Goal: Entertainment & Leisure: Browse casually

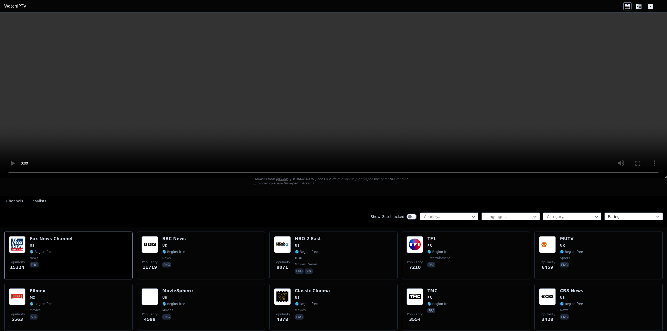
scroll to position [26, 0]
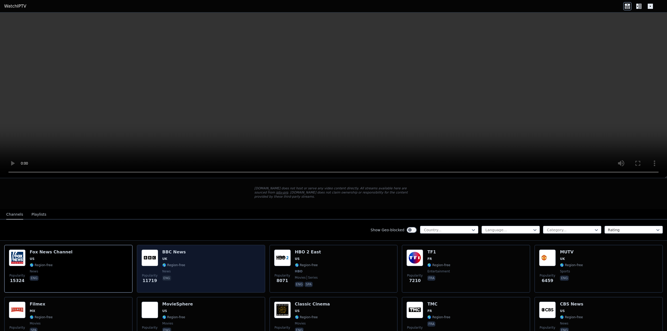
click at [170, 257] on span "UK" at bounding box center [173, 259] width 23 height 4
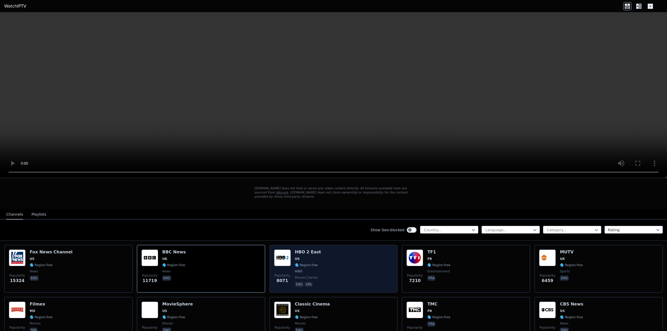
click at [324, 265] on div "Popularity 8071 HBO 2 East US 🌎 Region-free HBO movies series eng spa" at bounding box center [333, 269] width 119 height 39
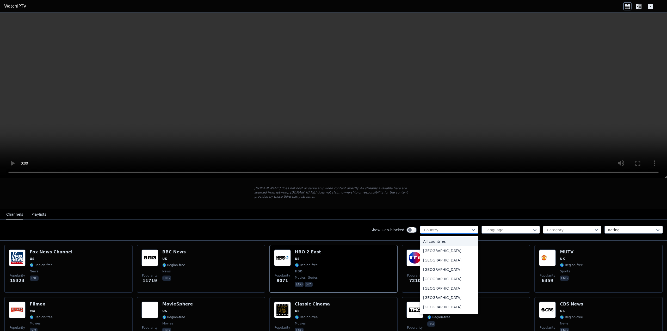
click at [452, 228] on div at bounding box center [447, 230] width 47 height 5
click at [425, 271] on div "[GEOGRAPHIC_DATA]" at bounding box center [449, 270] width 58 height 9
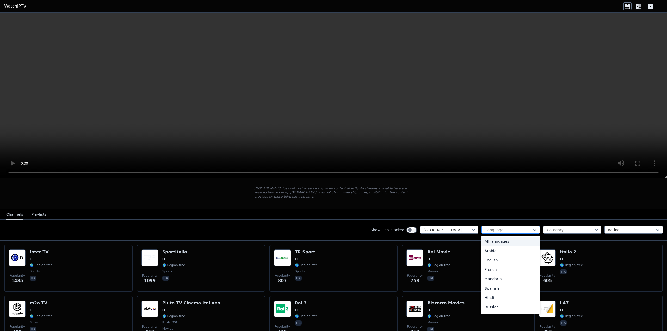
click at [521, 228] on div at bounding box center [508, 230] width 47 height 5
click at [496, 294] on div "Italian" at bounding box center [511, 298] width 58 height 9
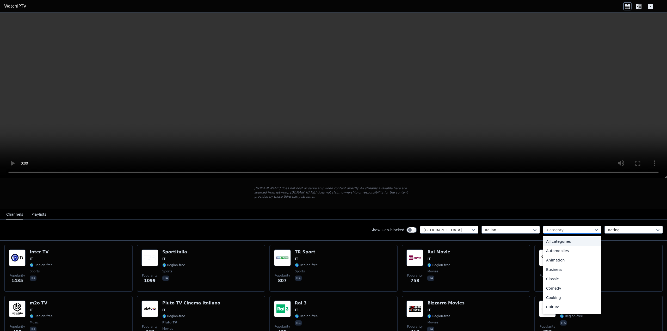
click at [585, 228] on div at bounding box center [570, 230] width 47 height 5
click at [566, 238] on div "All categories" at bounding box center [572, 241] width 58 height 9
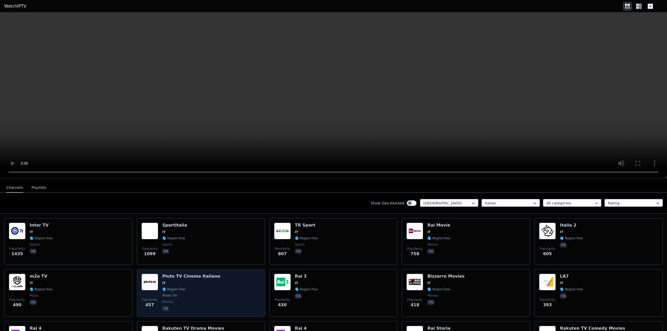
scroll to position [52, 0]
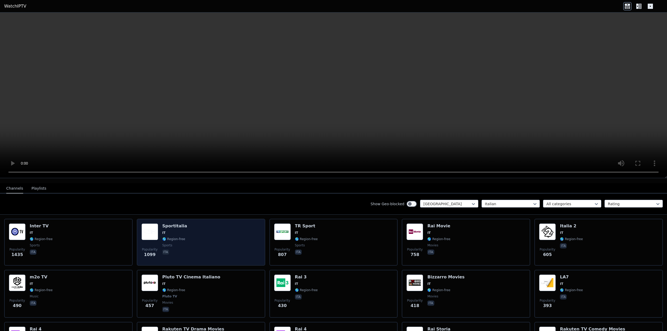
click at [194, 224] on div "Popularity 1099 Sportitalia IT 🌎 Region-free sports ita" at bounding box center [201, 243] width 119 height 38
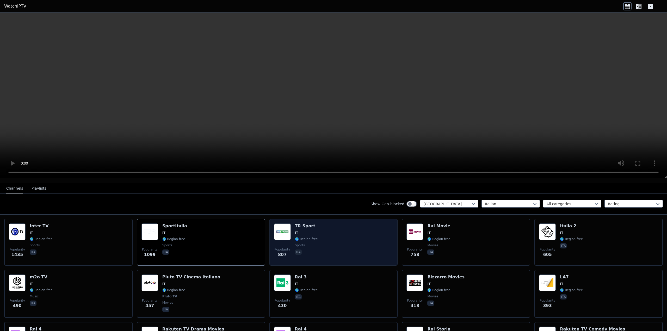
click at [313, 231] on span "IT" at bounding box center [306, 233] width 23 height 4
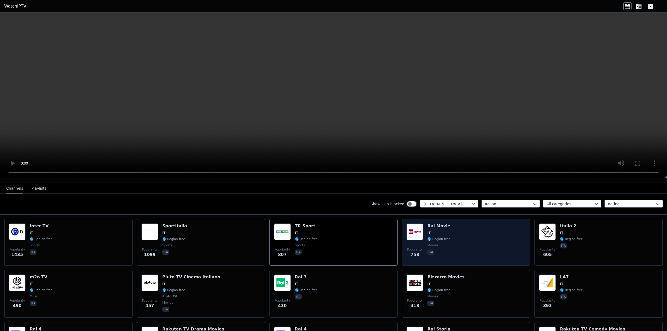
click at [447, 240] on div "Popularity 758 Rai Movie IT 🌎 Region-free movies ita" at bounding box center [466, 243] width 119 height 38
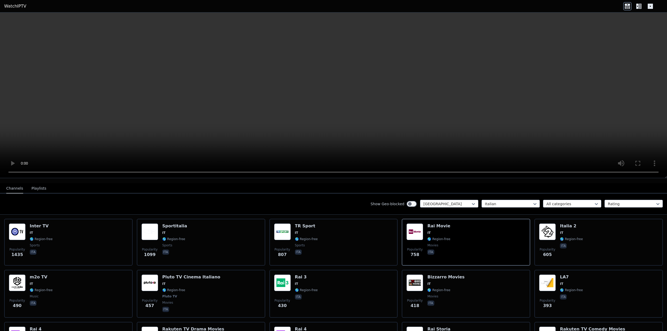
click at [644, 131] on video at bounding box center [333, 96] width 667 height 166
click at [649, 183] on nav "Channels Playlists" at bounding box center [333, 188] width 667 height 10
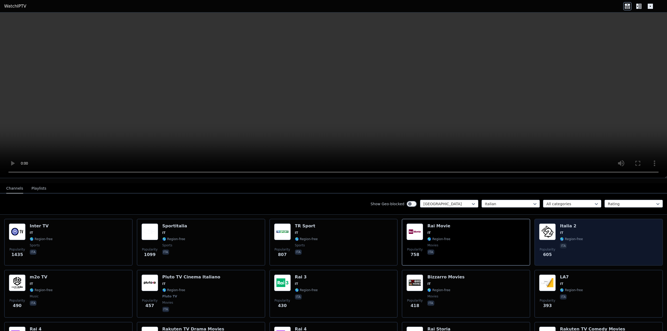
click at [582, 224] on div "Popularity 605 [GEOGRAPHIC_DATA] 2 IT 🌎 Region-free ita" at bounding box center [598, 243] width 119 height 38
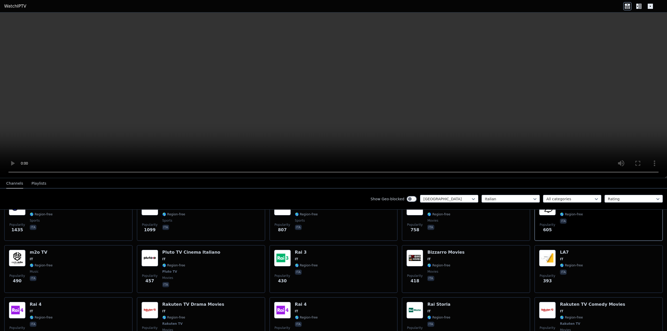
scroll to position [104, 0]
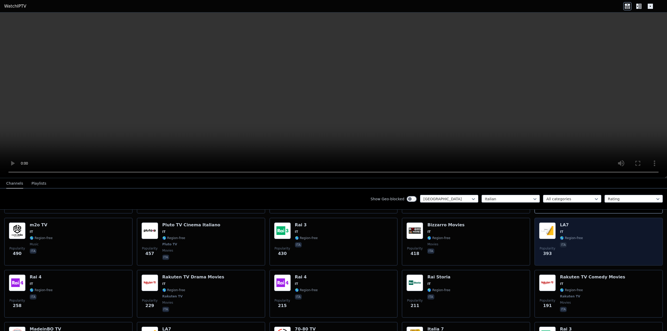
click at [556, 227] on div "Popularity 393 LA7 IT 🌎 Region-free ita" at bounding box center [598, 242] width 119 height 39
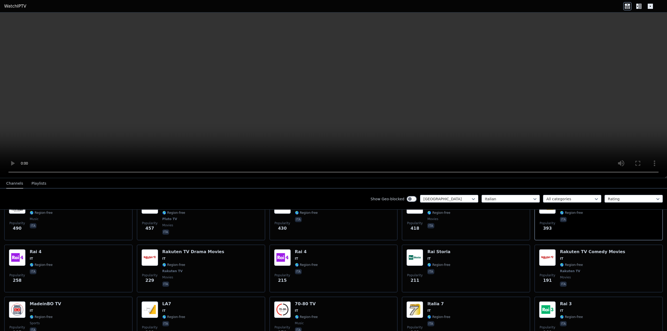
scroll to position [130, 0]
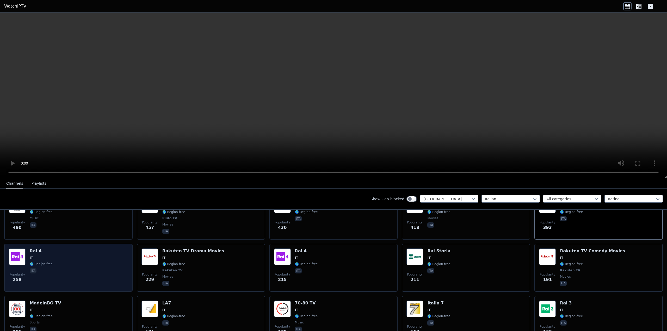
click at [41, 262] on span "🌎 Region-free" at bounding box center [41, 264] width 23 height 4
click at [58, 259] on div "Popularity 258 Rai 4 IT 🌎 Region-free ita" at bounding box center [68, 268] width 119 height 39
click at [58, 260] on div "Popularity 258 Rai 4 IT 🌎 Region-free ita" at bounding box center [68, 268] width 119 height 39
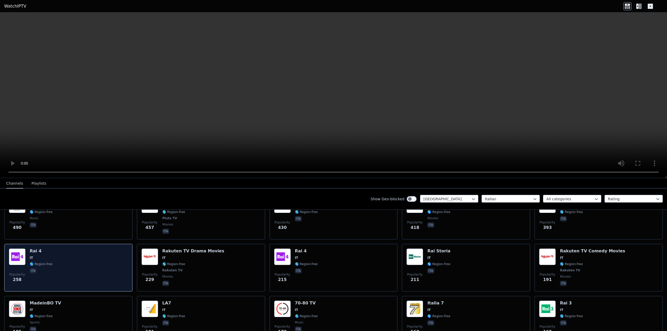
click at [58, 260] on div "Popularity 258 Rai 4 IT 🌎 Region-free ita" at bounding box center [68, 268] width 119 height 39
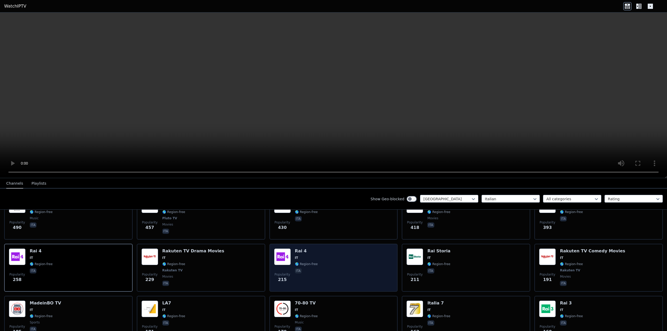
click at [303, 251] on div "Rai 4 IT 🌎 Region-free ita" at bounding box center [306, 268] width 23 height 39
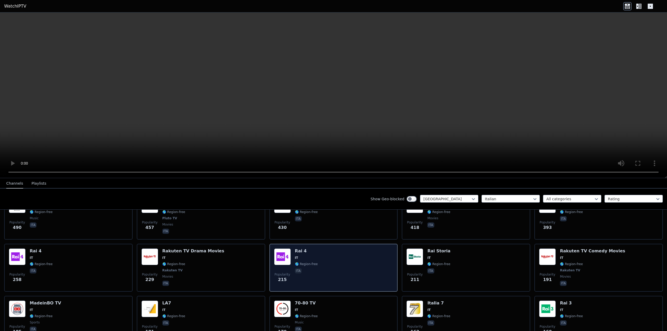
click at [303, 251] on div "Rai 4 IT 🌎 Region-free ita" at bounding box center [306, 268] width 23 height 39
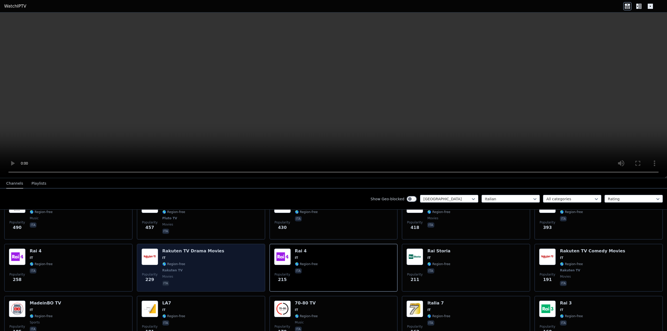
click at [181, 263] on div "Rakuten TV Drama Movies IT 🌎 Region-free Rakuten TV movies ita" at bounding box center [193, 268] width 62 height 39
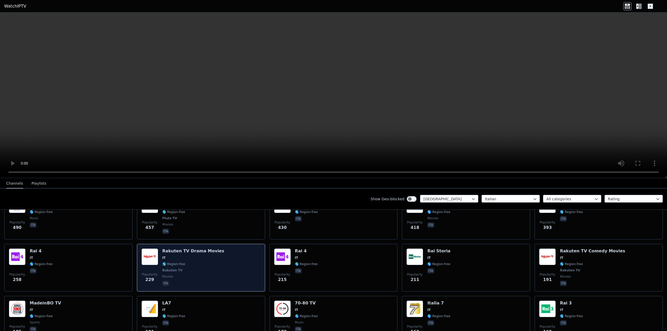
click at [203, 269] on span "Rakuten TV" at bounding box center [193, 271] width 62 height 4
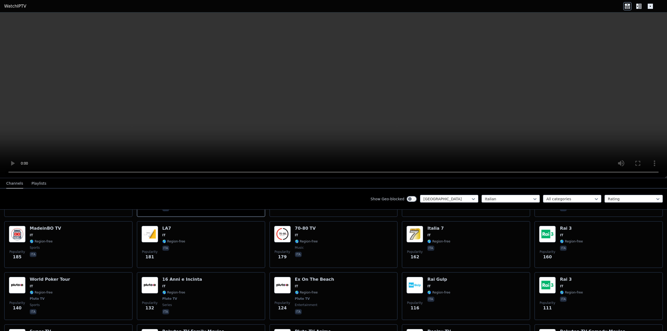
scroll to position [209, 0]
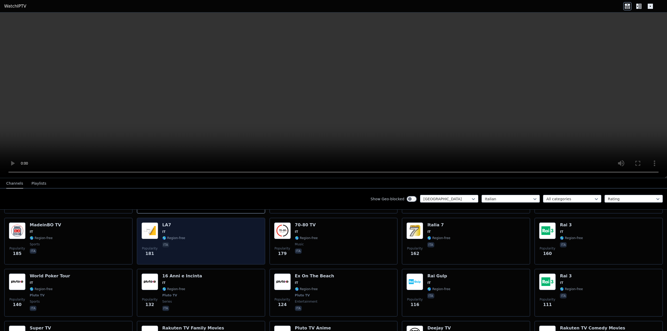
click at [225, 229] on div "Popularity 181 LA7 IT 🌎 Region-free ita" at bounding box center [201, 242] width 119 height 38
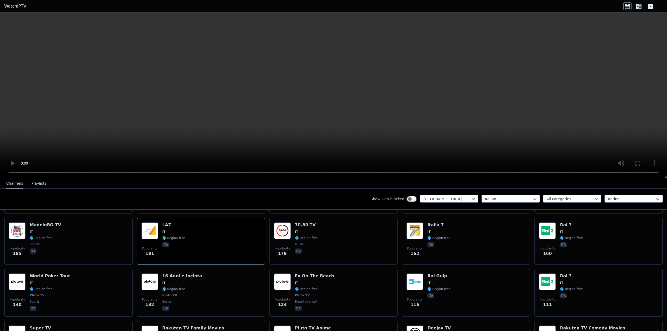
click at [630, 140] on video at bounding box center [333, 96] width 667 height 166
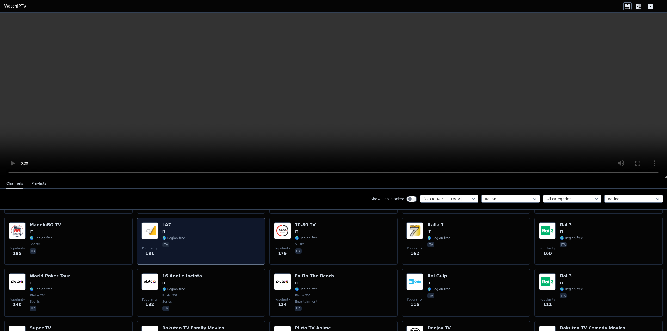
click at [221, 232] on div "Popularity 181 LA7 IT 🌎 Region-free ita" at bounding box center [201, 242] width 119 height 38
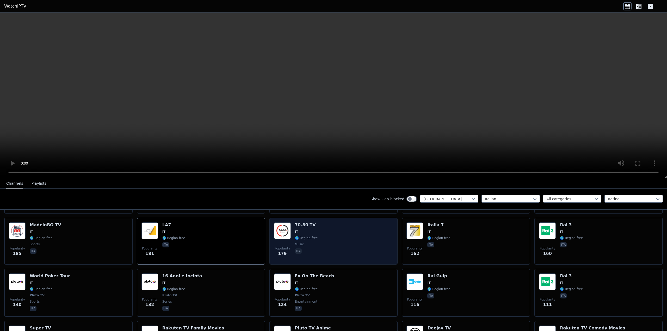
click at [367, 236] on div "Popularity 179 70-80 TV IT 🌎 Region-free music ita" at bounding box center [333, 242] width 119 height 38
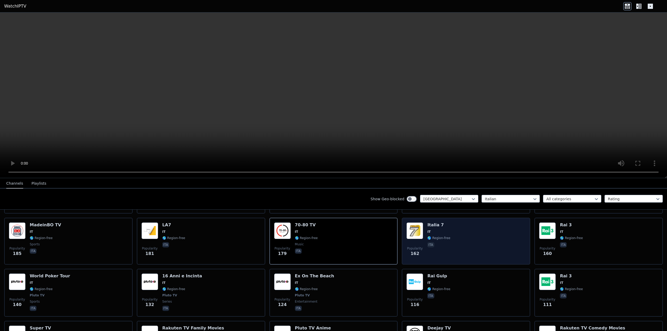
click at [436, 236] on span "🌎 Region-free" at bounding box center [439, 238] width 23 height 4
click at [480, 231] on div "Popularity 162 [GEOGRAPHIC_DATA] 7 IT 🌎 Region-free ita" at bounding box center [466, 242] width 119 height 38
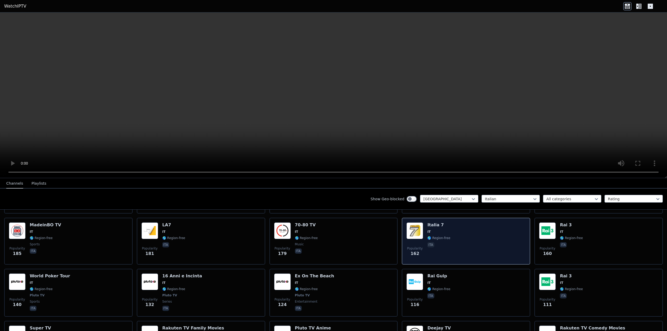
click at [463, 233] on div "Popularity 162 [GEOGRAPHIC_DATA] 7 IT 🌎 Region-free ita" at bounding box center [466, 242] width 119 height 38
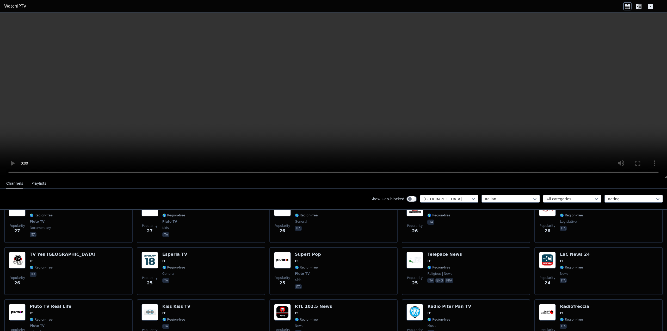
scroll to position [1017, 0]
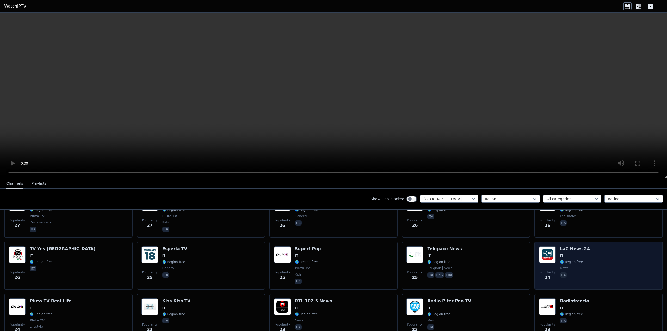
click at [582, 250] on div "Popularity 24 LaC News 24 IT 🌎 Region-free news ita" at bounding box center [598, 266] width 119 height 39
click at [582, 251] on div "Popularity 24 LaC News 24 IT 🌎 Region-free news ita" at bounding box center [598, 266] width 119 height 39
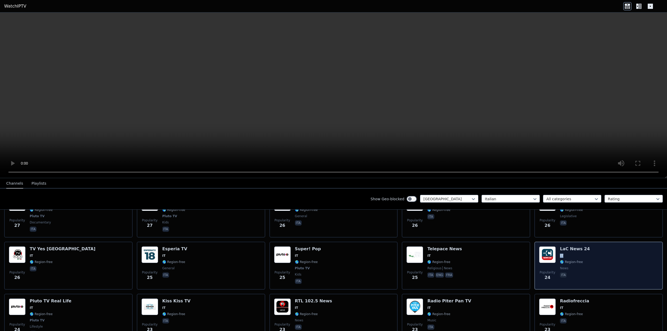
click at [582, 251] on div "Popularity 24 LaC News 24 IT 🌎 Region-free news ita" at bounding box center [598, 266] width 119 height 39
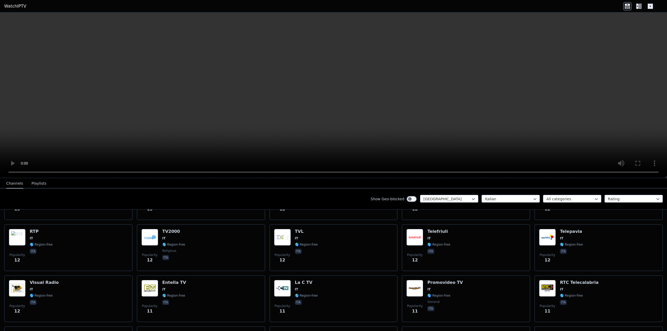
scroll to position [1825, 0]
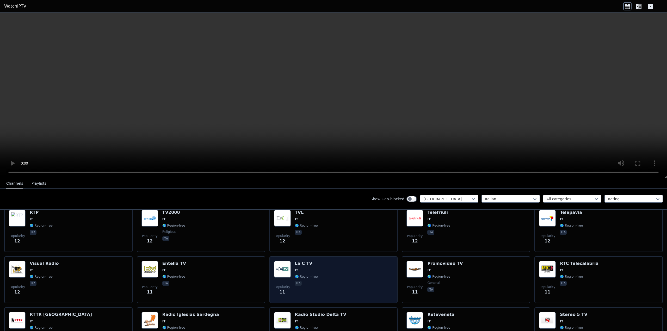
click at [298, 262] on h6 "La C TV" at bounding box center [306, 263] width 23 height 5
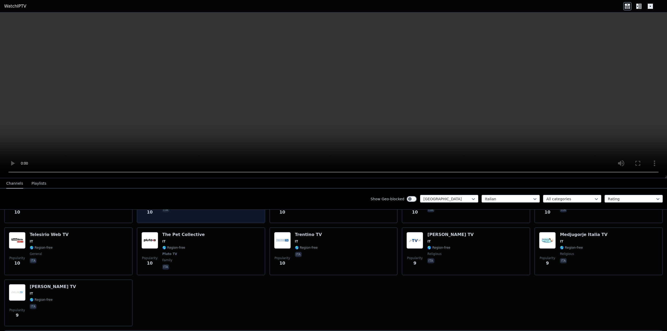
scroll to position [2268, 0]
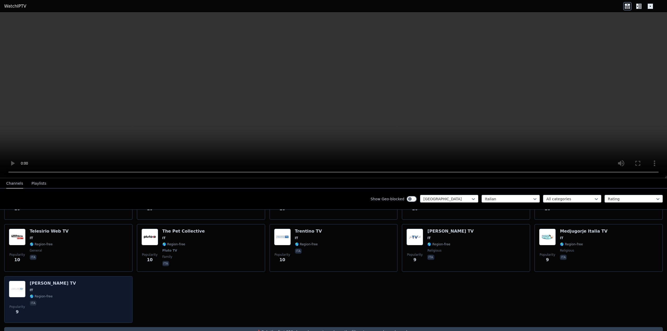
click at [82, 285] on div "Popularity 9 [PERSON_NAME] TV IT 🌎 Region-free ita" at bounding box center [68, 300] width 119 height 38
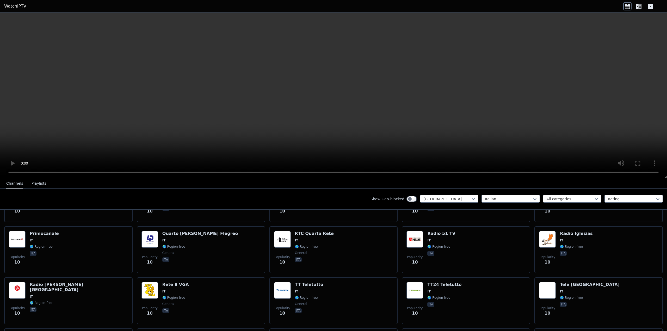
scroll to position [2112, 0]
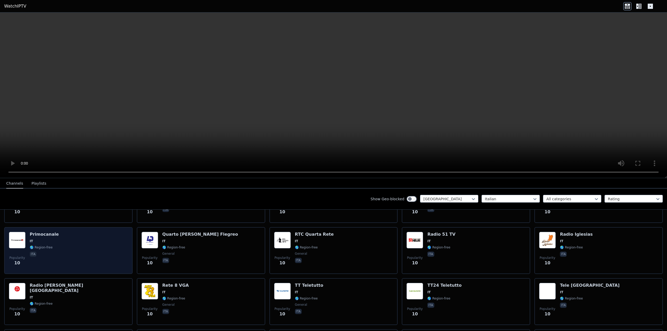
click at [95, 251] on div "Popularity 10 Primocanale IT 🌎 Region-free ita" at bounding box center [68, 251] width 119 height 38
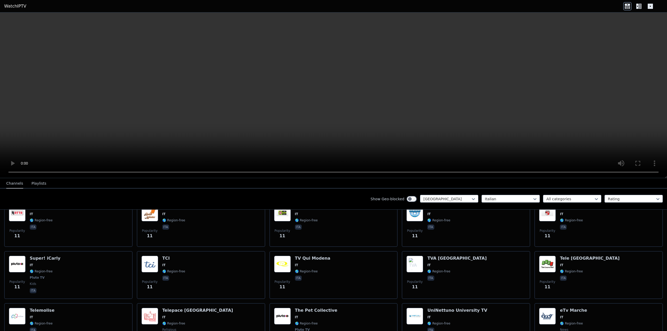
scroll to position [1929, 0]
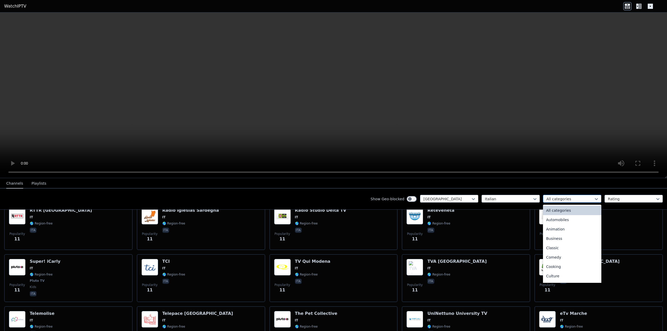
click at [581, 198] on div at bounding box center [570, 199] width 47 height 5
click at [555, 247] on div "Movies" at bounding box center [572, 246] width 58 height 9
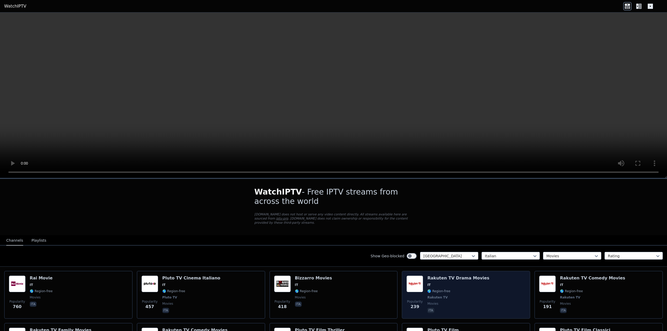
click at [457, 283] on span "IT" at bounding box center [459, 285] width 62 height 4
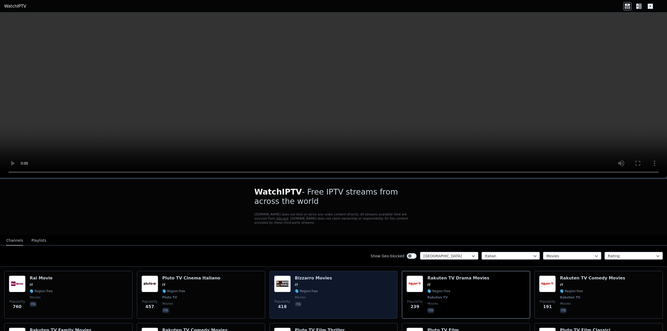
click at [337, 278] on div "Popularity 418 [PERSON_NAME] Movies IT 🌎 Region-free movies ita" at bounding box center [333, 295] width 119 height 39
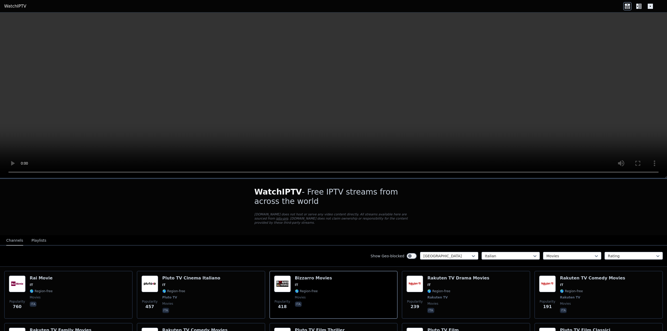
click at [517, 210] on div "WatchIPTV - Free IPTV streams from across the world [DOMAIN_NAME] does not host…" at bounding box center [333, 312] width 667 height 266
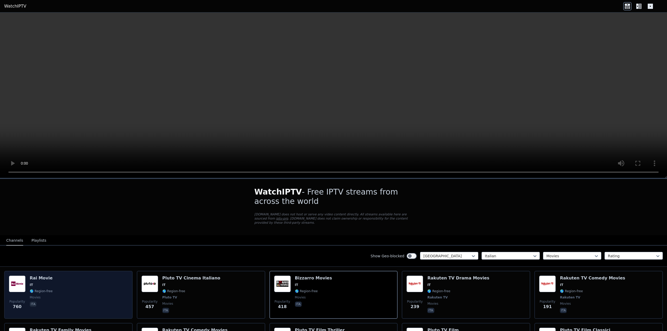
click at [72, 284] on div "Popularity 760 Rai Movie IT 🌎 Region-free movies ita" at bounding box center [68, 295] width 119 height 39
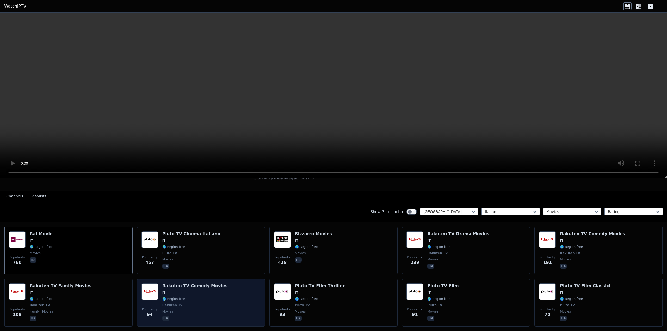
scroll to position [52, 0]
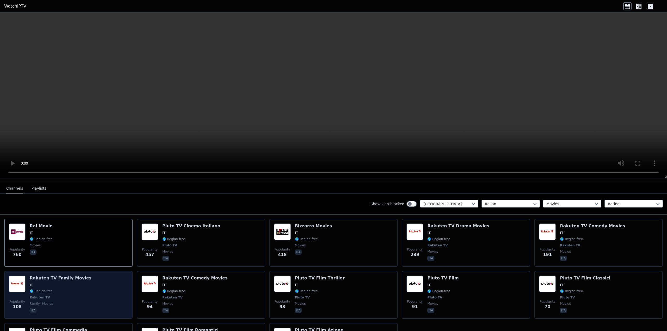
click at [72, 302] on span "family movies" at bounding box center [61, 304] width 62 height 4
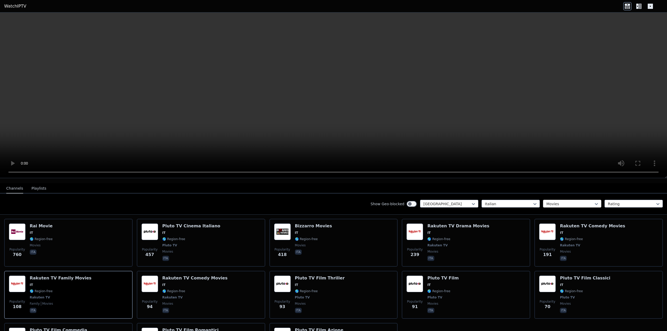
click at [583, 202] on div at bounding box center [570, 204] width 47 height 5
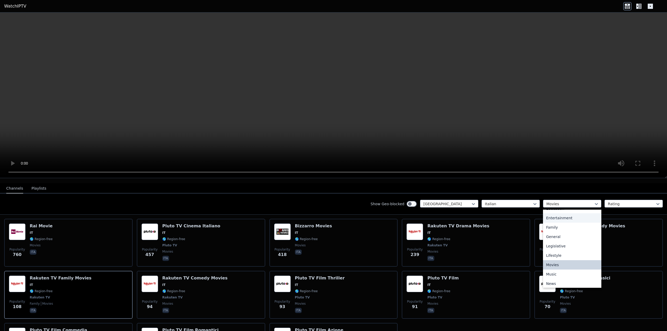
scroll to position [177, 0]
click at [557, 259] on div "Sports" at bounding box center [572, 263] width 58 height 9
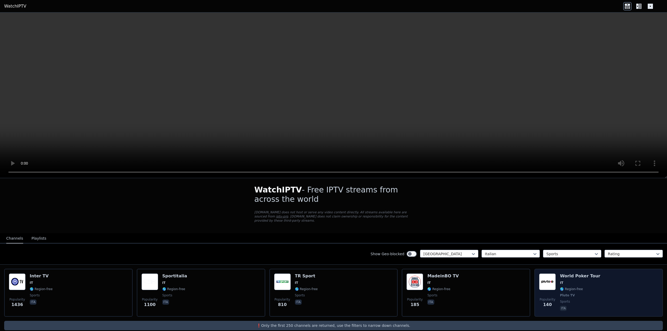
scroll to position [5, 0]
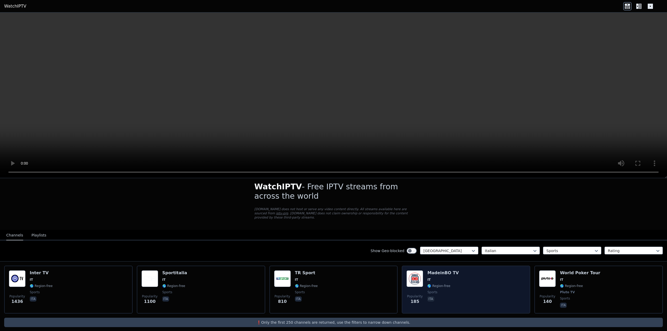
click at [459, 291] on div "Popularity 185 MadeinBO TV IT 🌎 Region-free sports ita" at bounding box center [466, 290] width 119 height 39
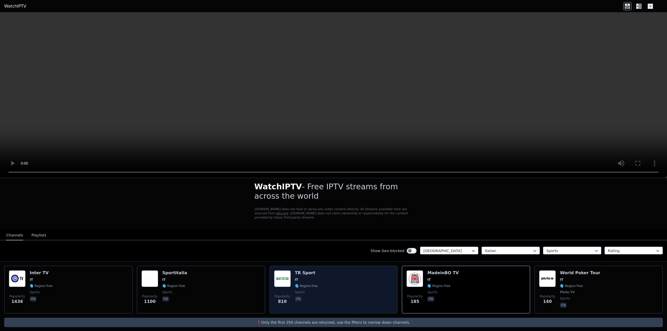
click at [356, 276] on div "Popularity 810 TR Sport IT 🌎 Region-free sports ita" at bounding box center [333, 290] width 119 height 39
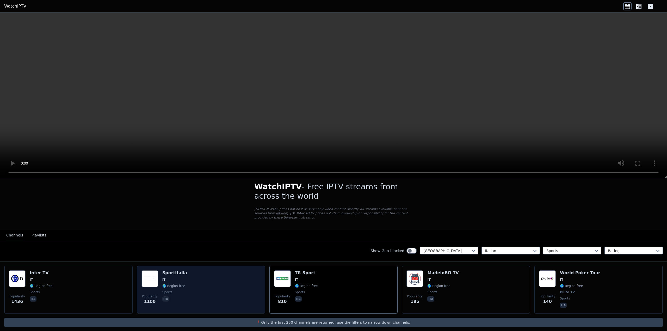
click at [200, 274] on div "Popularity 1100 Sportitalia IT 🌎 Region-free sports ita" at bounding box center [201, 290] width 119 height 39
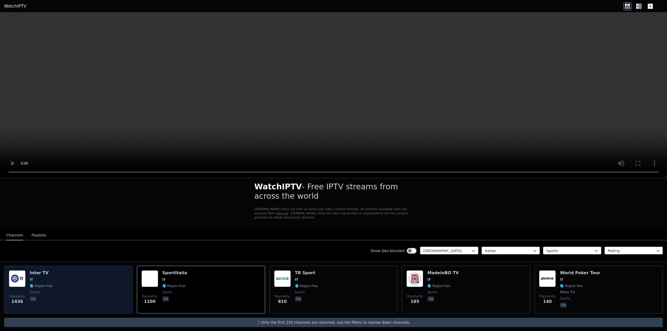
click at [105, 285] on div "Popularity 1436 Inter TV IT 🌎 Region-free sports ita" at bounding box center [68, 290] width 119 height 39
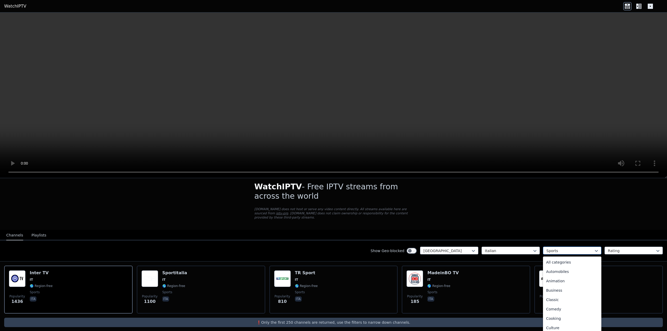
click at [553, 247] on div "Sports" at bounding box center [572, 251] width 58 height 8
click at [563, 273] on div "Movies" at bounding box center [572, 277] width 58 height 9
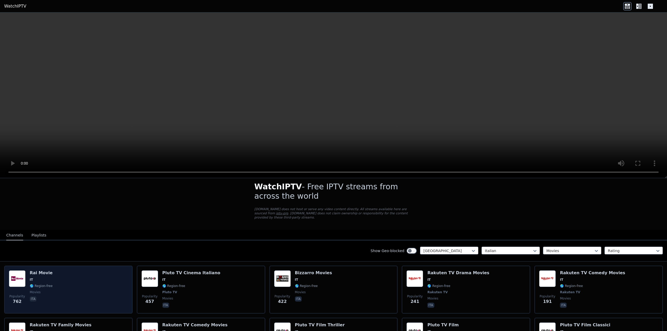
click at [78, 283] on div "Popularity 762 Rai Movie IT 🌎 Region-free movies ita" at bounding box center [68, 290] width 119 height 39
